Goal: Task Accomplishment & Management: Use online tool/utility

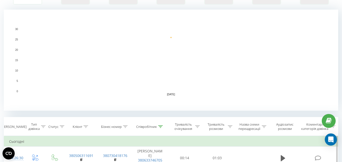
scroll to position [202, 0]
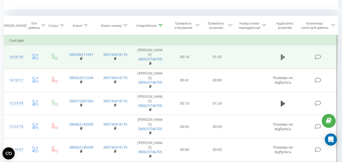
click at [281, 56] on icon at bounding box center [283, 57] width 5 height 6
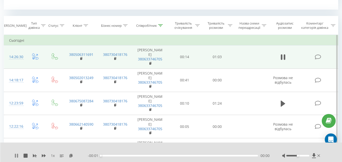
click at [17, 156] on icon at bounding box center [16, 156] width 4 height 4
click at [71, 156] on icon at bounding box center [71, 156] width 4 height 4
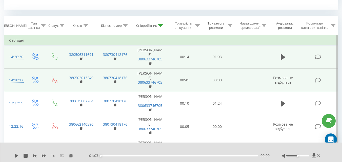
scroll to position [101, 0]
